Goal: Find specific page/section: Find specific page/section

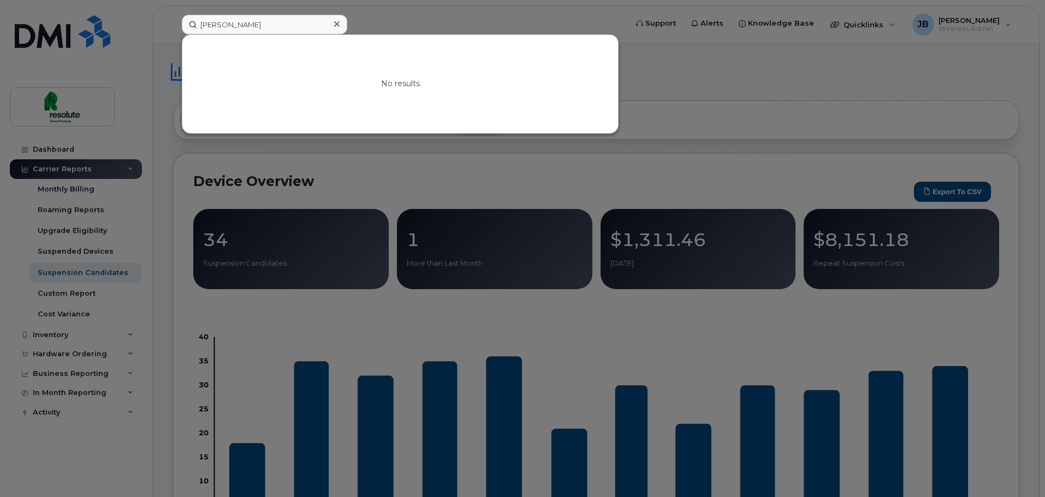
scroll to position [2074, 0]
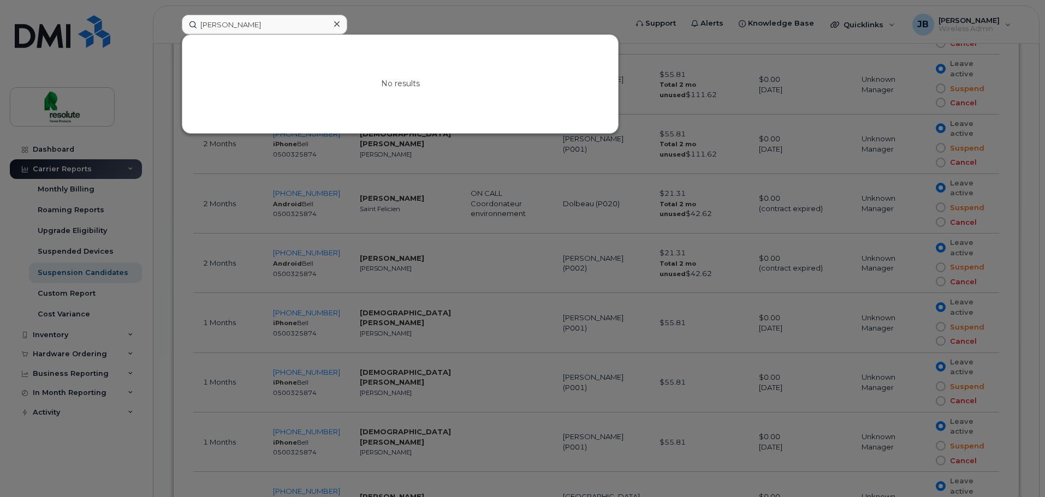
drag, startPoint x: 275, startPoint y: 24, endPoint x: -437, endPoint y: 5, distance: 711.5
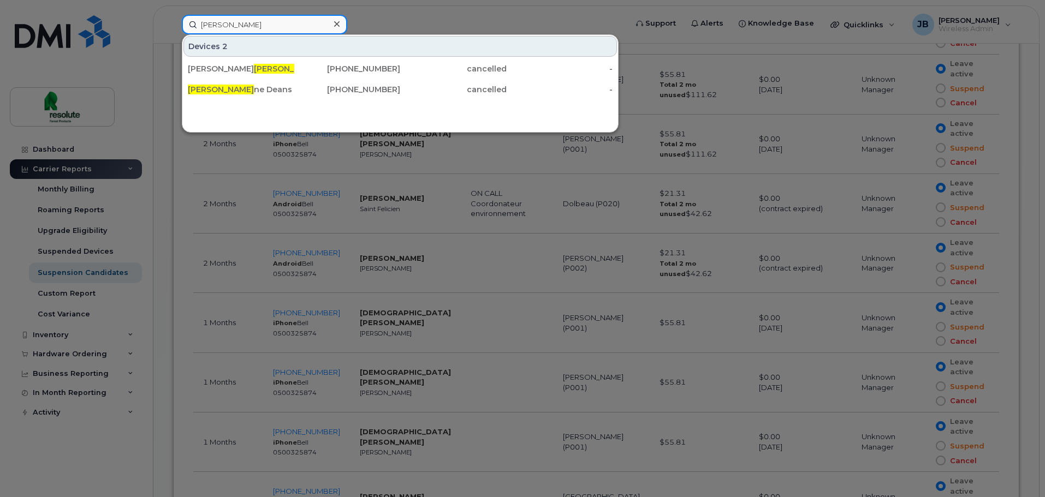
click at [283, 30] on input "[PERSON_NAME]" at bounding box center [264, 25] width 165 height 20
drag, startPoint x: 261, startPoint y: 33, endPoint x: 43, endPoint y: 41, distance: 218.5
click at [173, 34] on div "joha Devices Joha nne [PERSON_NAME] [PHONE_NUMBER] cancelled -" at bounding box center [400, 25] width 455 height 20
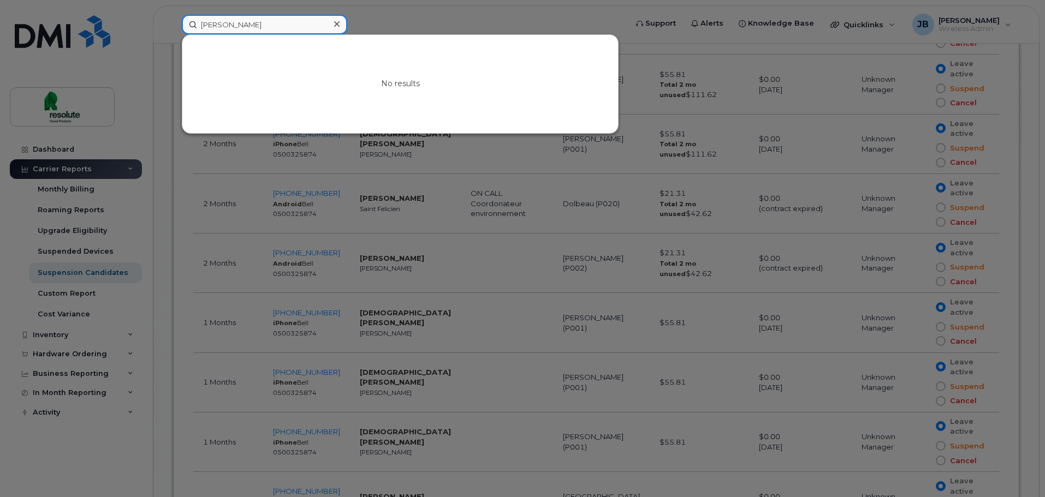
drag, startPoint x: 283, startPoint y: 17, endPoint x: -519, endPoint y: 24, distance: 801.9
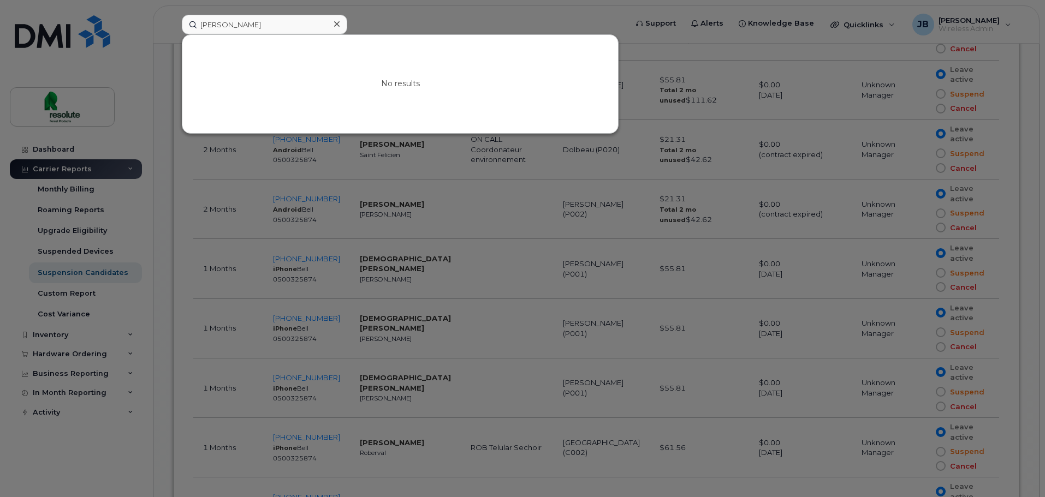
scroll to position [2129, 0]
drag, startPoint x: 237, startPoint y: 25, endPoint x: -79, endPoint y: 23, distance: 315.5
drag, startPoint x: 264, startPoint y: 20, endPoint x: 16, endPoint y: 22, distance: 247.8
click at [173, 22] on div "[PERSON_NAME] No results" at bounding box center [400, 25] width 455 height 20
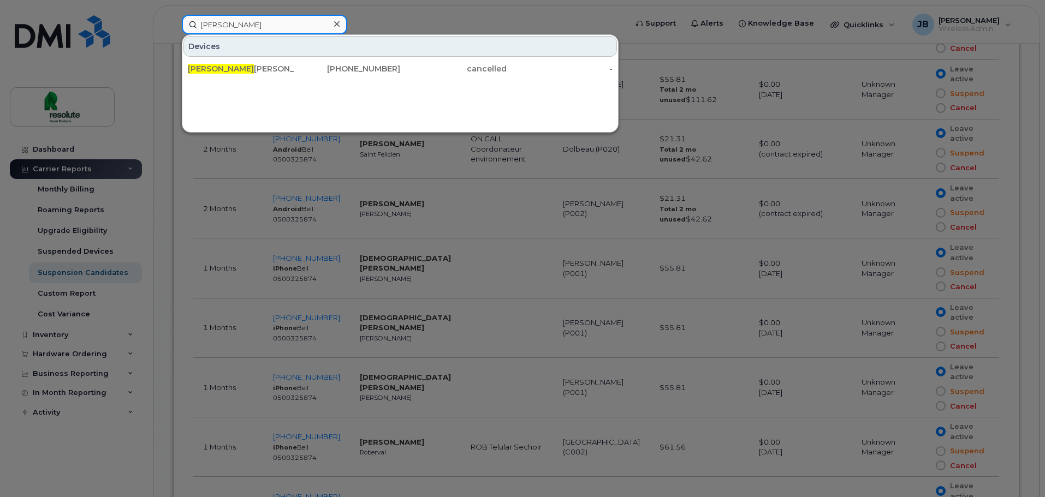
drag, startPoint x: 244, startPoint y: 19, endPoint x: -166, endPoint y: 45, distance: 410.8
click at [246, 23] on input "[PERSON_NAME]" at bounding box center [264, 25] width 165 height 20
drag, startPoint x: 250, startPoint y: 23, endPoint x: 352, endPoint y: 39, distance: 103.3
click at [173, 34] on div "[PERSON_NAME] [PERSON_NAME] [PHONE_NUMBER] cancelled -" at bounding box center [400, 25] width 455 height 20
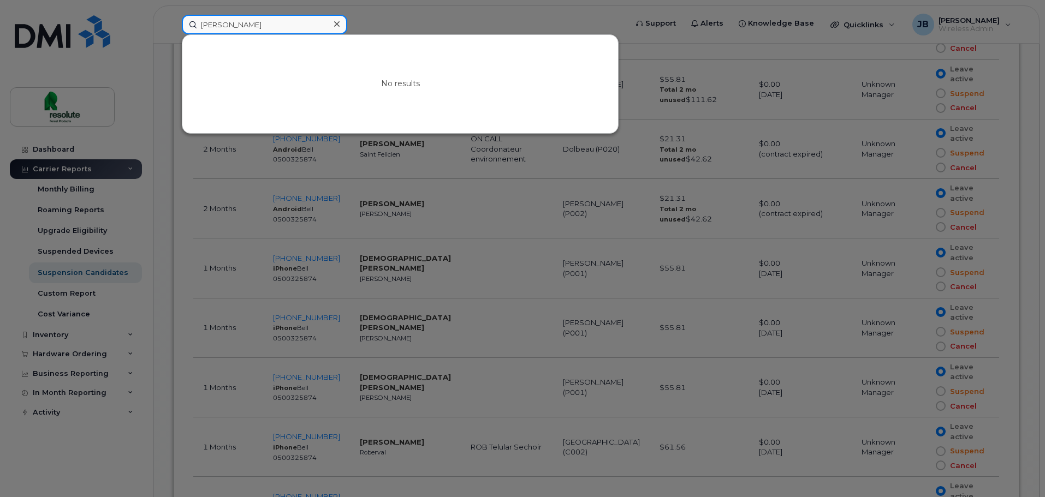
drag, startPoint x: 240, startPoint y: 15, endPoint x: -561, endPoint y: 20, distance: 800.8
click at [231, 27] on input "oussa" at bounding box center [264, 25] width 165 height 20
type input "[PERSON_NAME]"
